Goal: Task Accomplishment & Management: Manage account settings

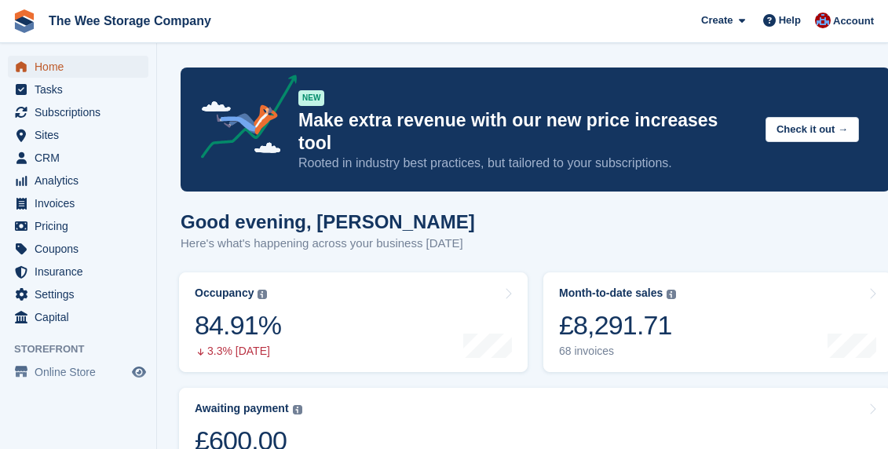
click at [49, 61] on span "Home" at bounding box center [82, 67] width 94 height 22
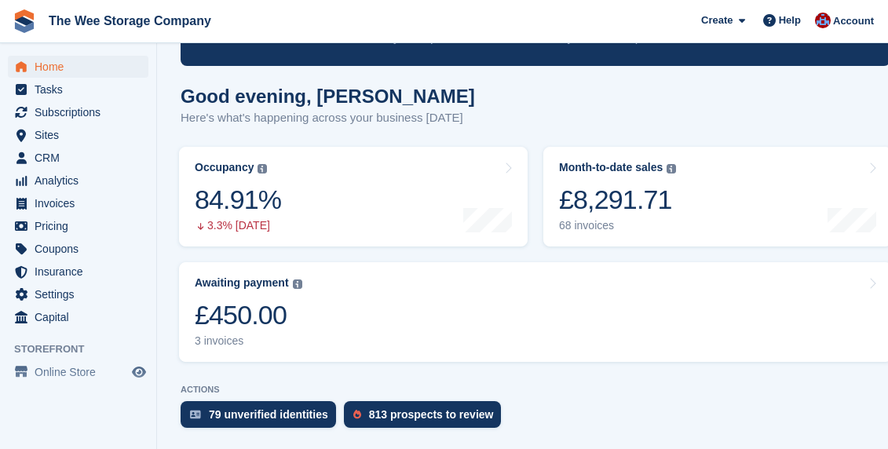
scroll to position [130, 0]
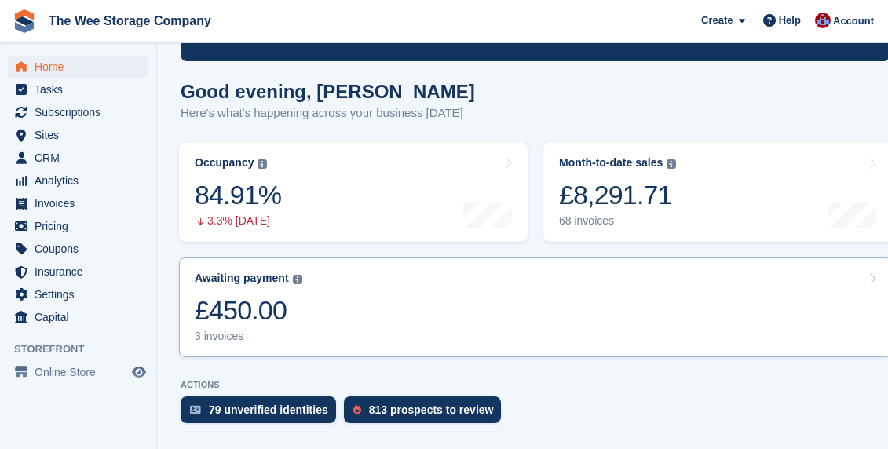
click at [328, 305] on link "Awaiting payment The total outstanding balance on all open invoices. £450.00 3 …" at bounding box center [535, 308] width 713 height 100
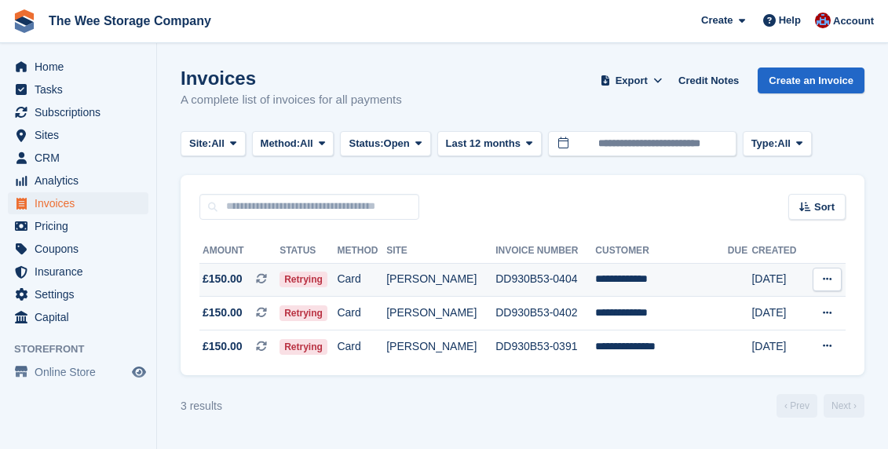
click at [639, 285] on td "**********" at bounding box center [661, 280] width 132 height 34
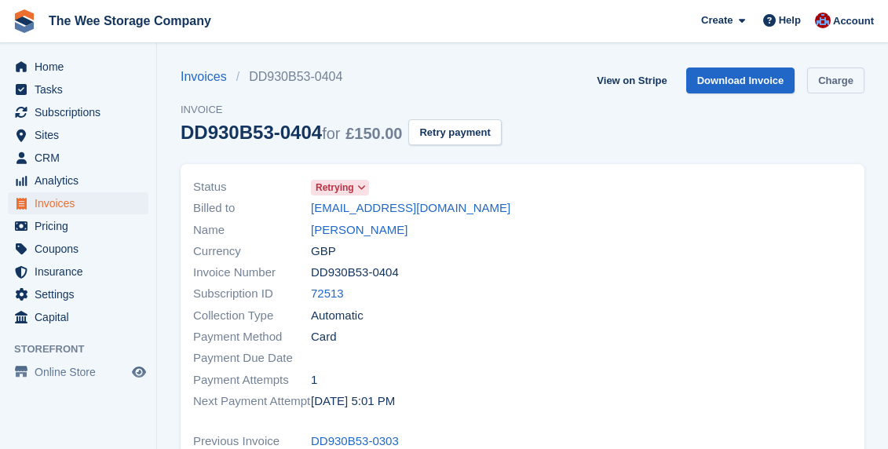
click at [840, 82] on link "Charge" at bounding box center [835, 81] width 57 height 26
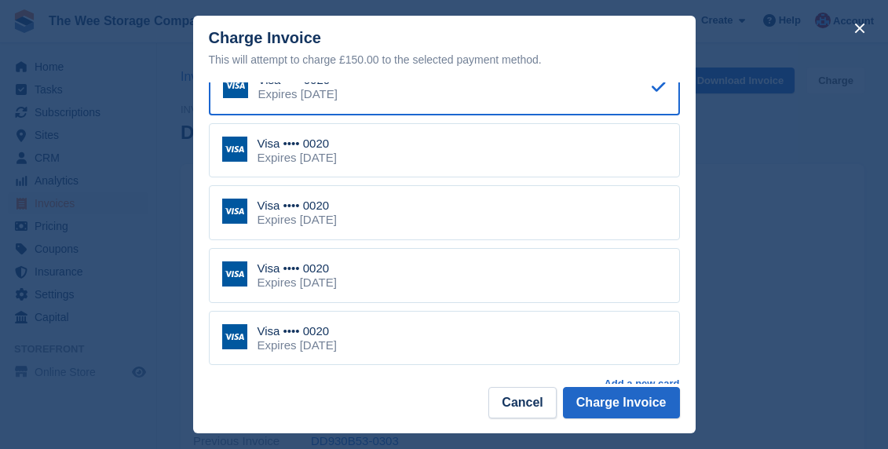
scroll to position [75, 0]
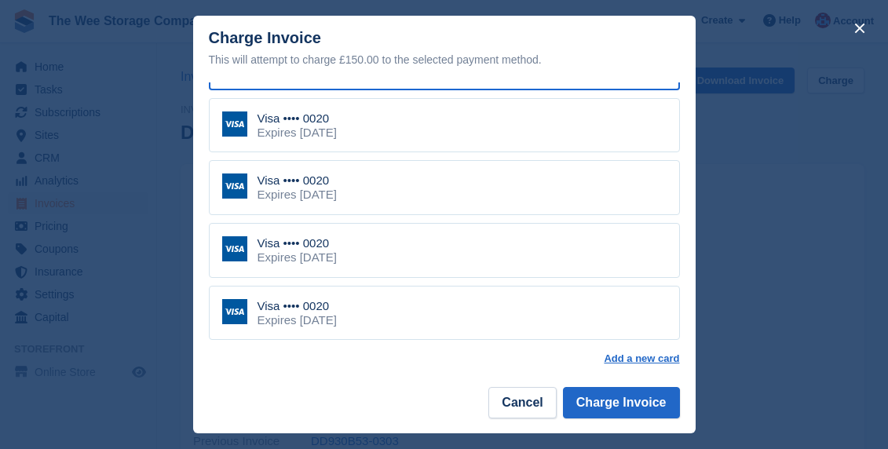
click at [494, 179] on div "Visa •••• 0020 Expires [DATE]" at bounding box center [444, 187] width 471 height 55
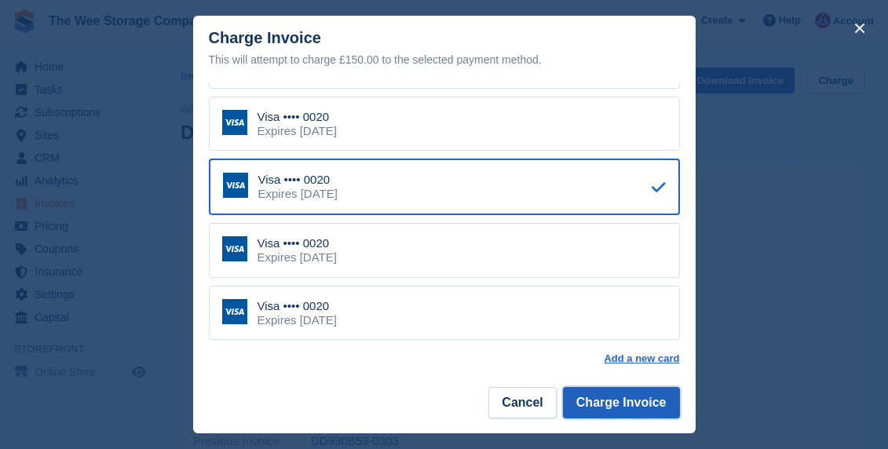
click at [641, 415] on button "Charge Invoice" at bounding box center [621, 402] width 117 height 31
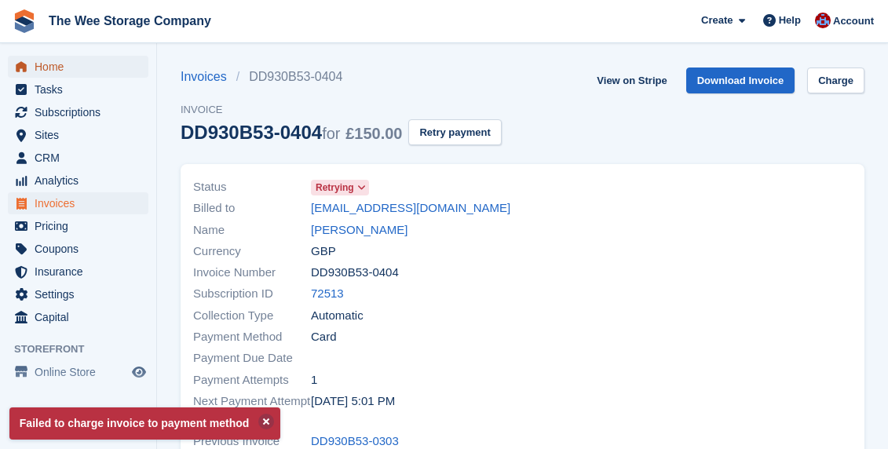
click at [35, 60] on span "Home" at bounding box center [82, 67] width 94 height 22
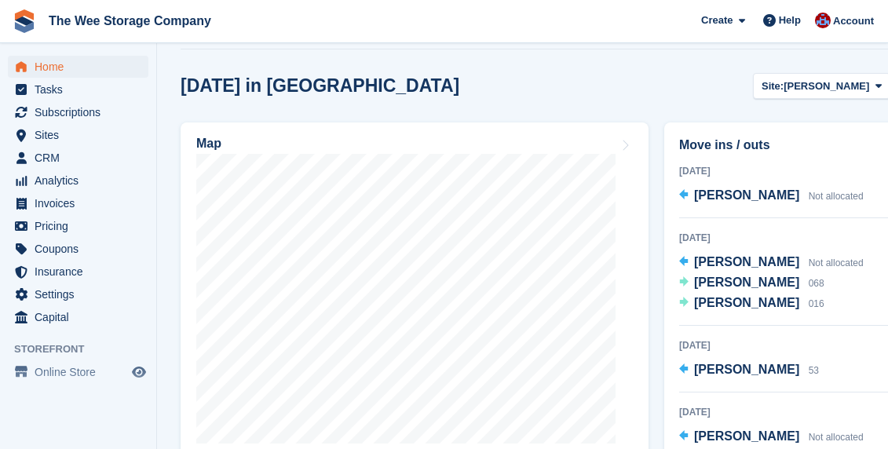
scroll to position [536, 0]
